Goal: Transaction & Acquisition: Purchase product/service

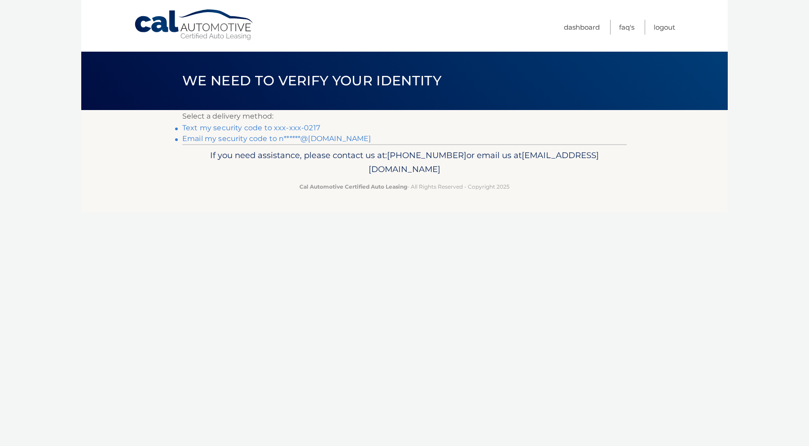
click at [306, 127] on link "Text my security code to xxx-xxx-0217" at bounding box center [251, 127] width 138 height 9
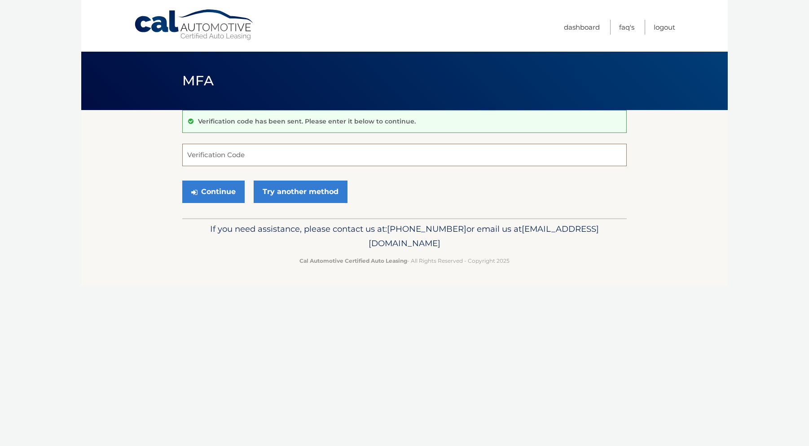
click at [207, 156] on input "Verification Code" at bounding box center [404, 155] width 444 height 22
type input "803815"
click at [205, 192] on button "Continue" at bounding box center [213, 191] width 62 height 22
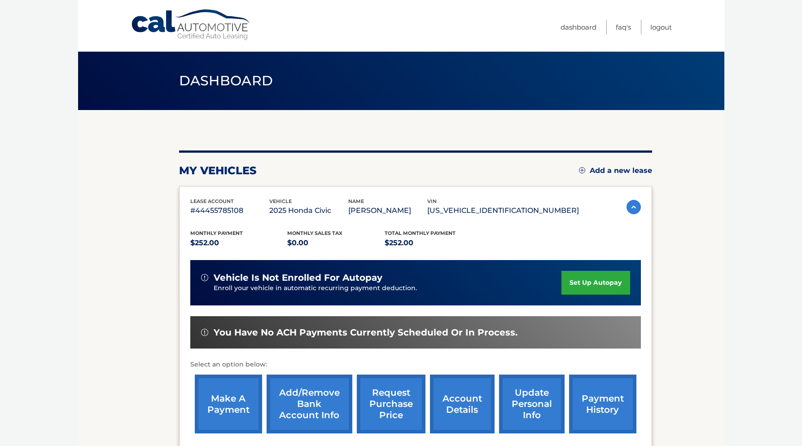
click at [215, 404] on link "make a payment" at bounding box center [228, 403] width 67 height 59
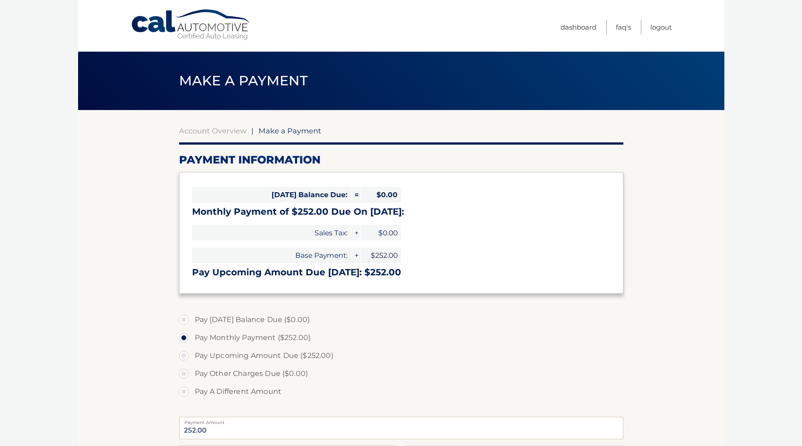
select select "ZTc4NDczMDEtNzc4OC00YTU1LWE0MDAtMWEwMzcwZGUwNWI3"
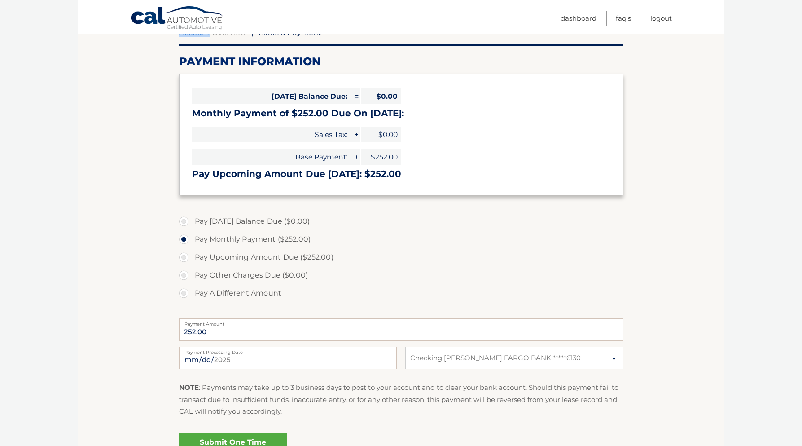
scroll to position [101, 0]
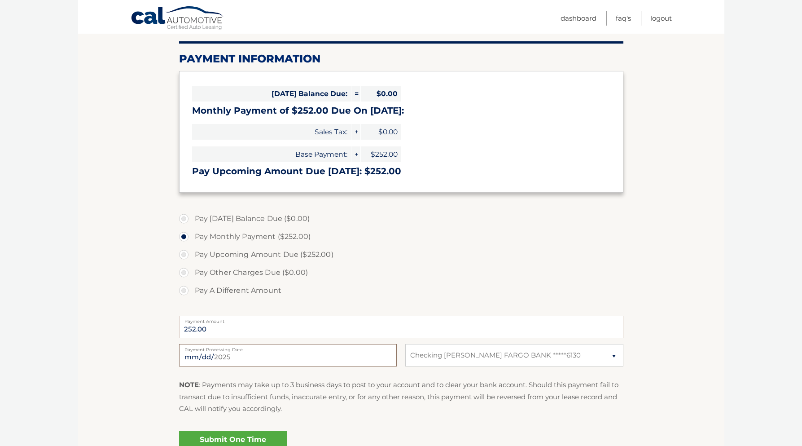
click at [198, 359] on input "[DATE]" at bounding box center [288, 355] width 218 height 22
click at [219, 351] on label "Payment Processing Date" at bounding box center [288, 347] width 218 height 7
click at [219, 351] on input "2025-08-29" at bounding box center [288, 355] width 218 height 22
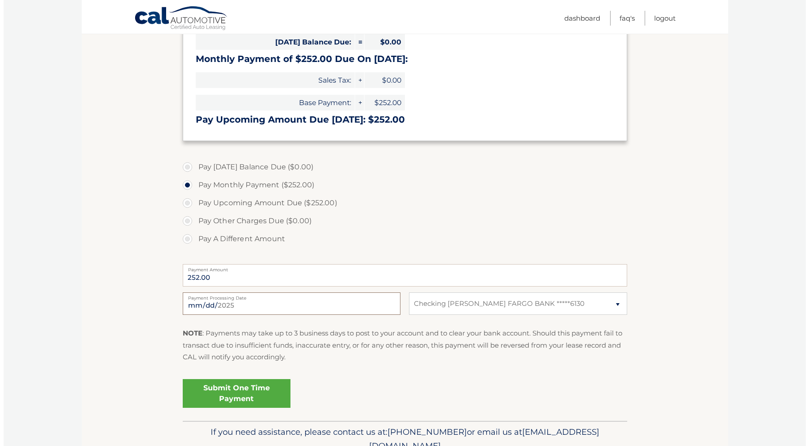
scroll to position [196, 0]
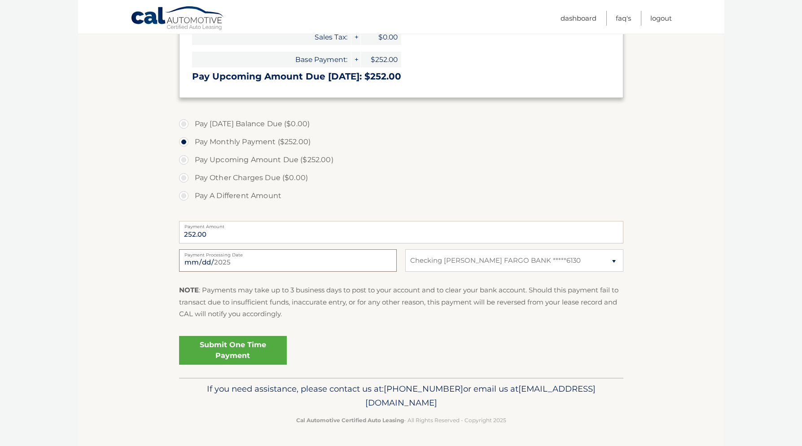
click at [241, 259] on input "2025-08-29" at bounding box center [288, 260] width 218 height 22
type input "2025-09-21"
click at [228, 356] on link "Submit One Time Payment" at bounding box center [233, 350] width 108 height 29
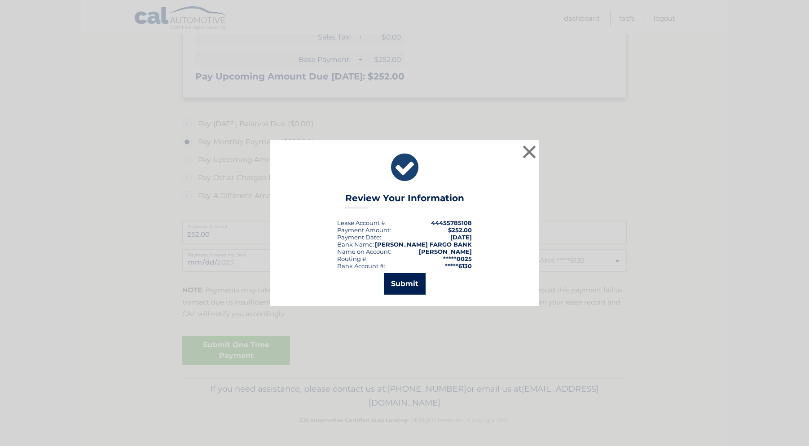
click at [397, 280] on button "Submit" at bounding box center [405, 284] width 42 height 22
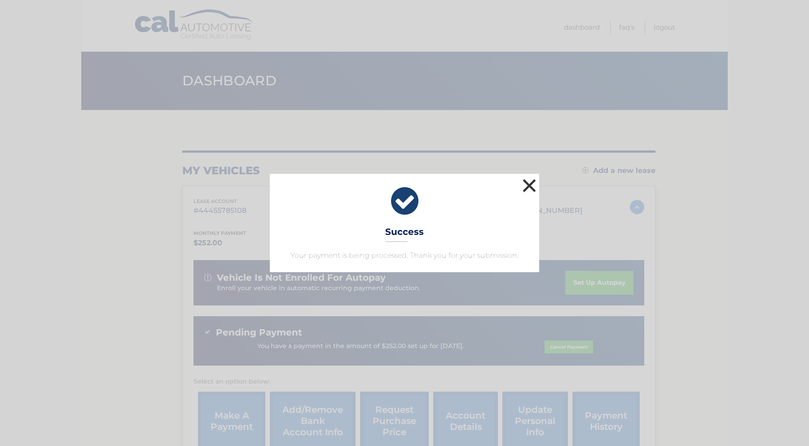
click at [527, 181] on button "×" at bounding box center [529, 185] width 18 height 18
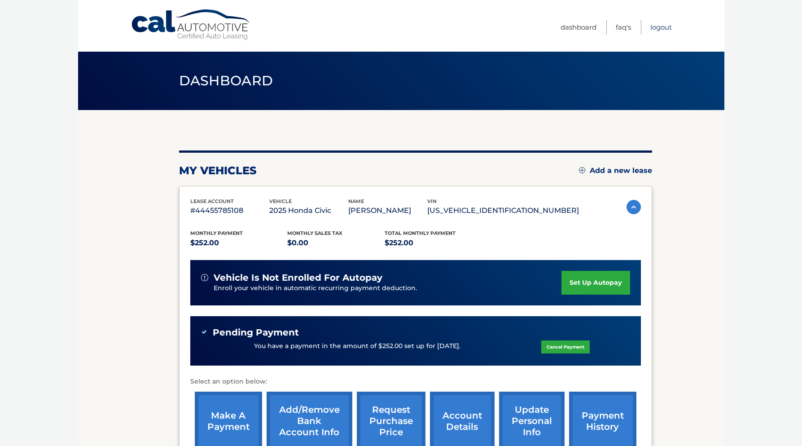
click at [661, 31] on link "Logout" at bounding box center [661, 27] width 22 height 15
